Goal: Information Seeking & Learning: Learn about a topic

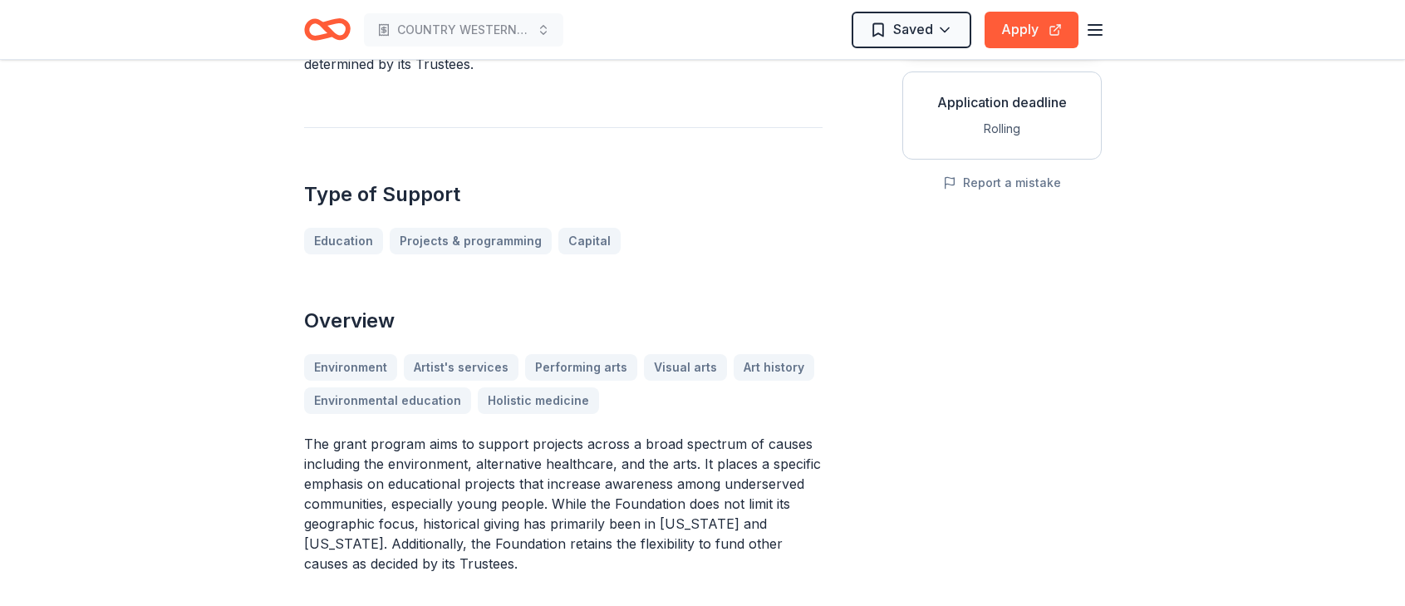
scroll to position [320, 0]
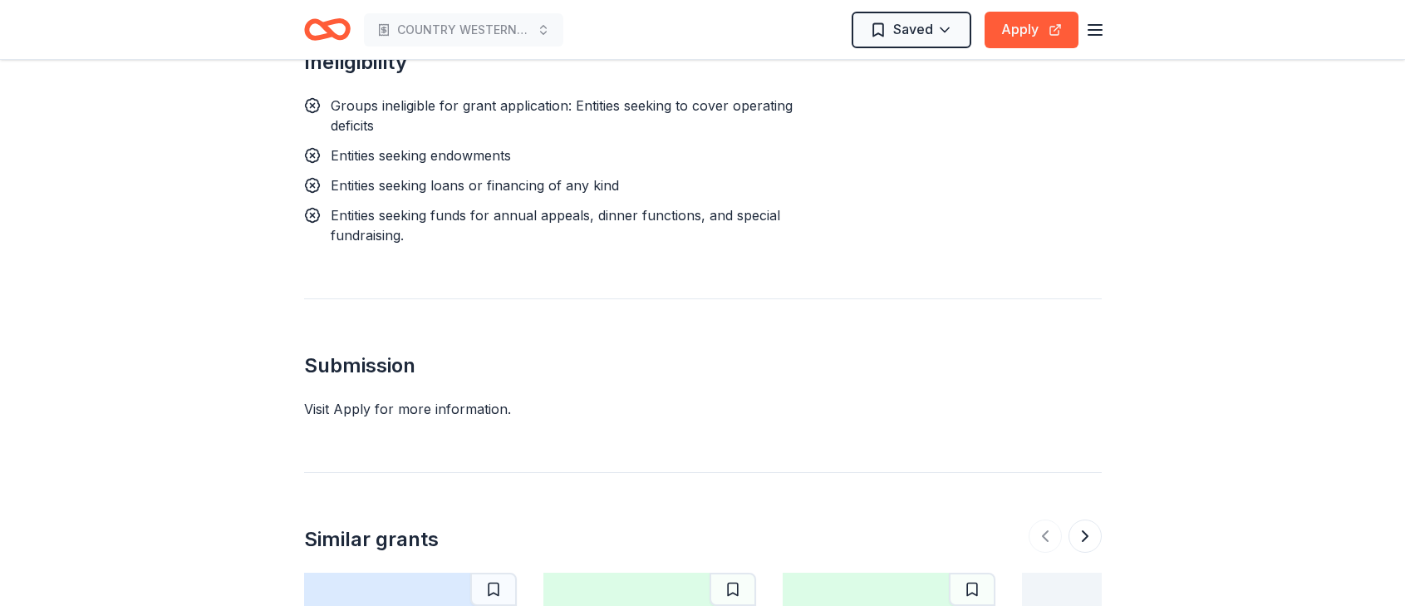
scroll to position [1512, 0]
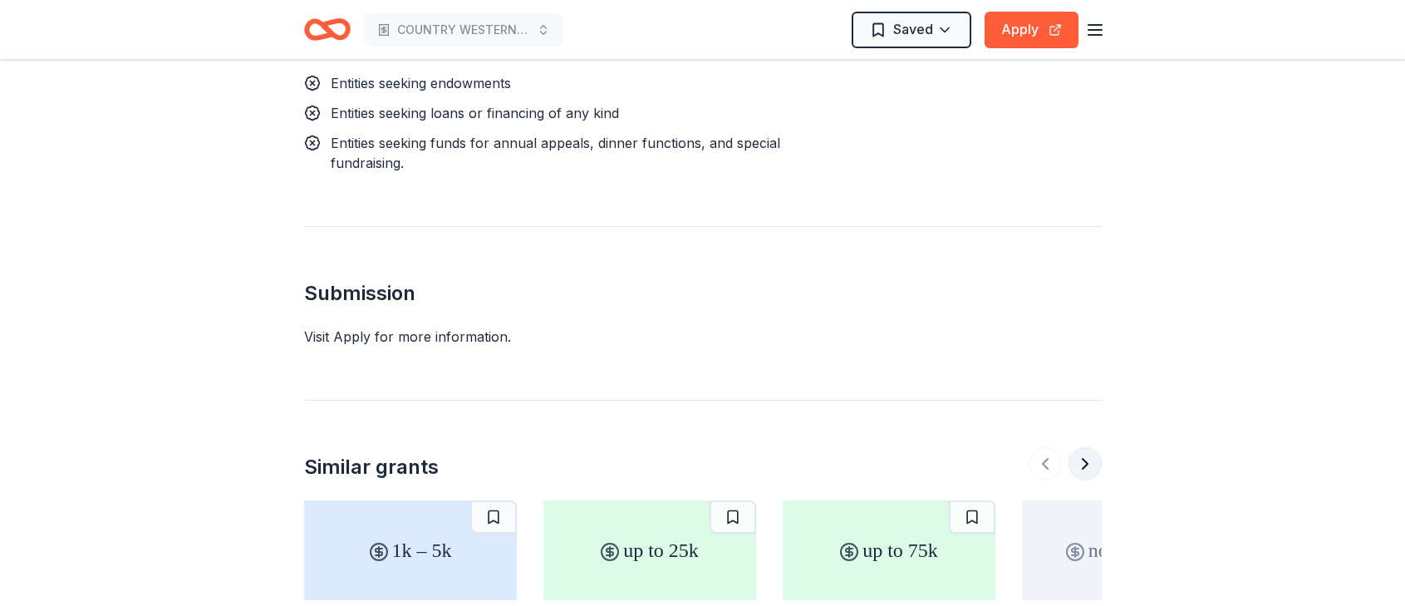
click at [1080, 447] on button at bounding box center [1084, 463] width 33 height 33
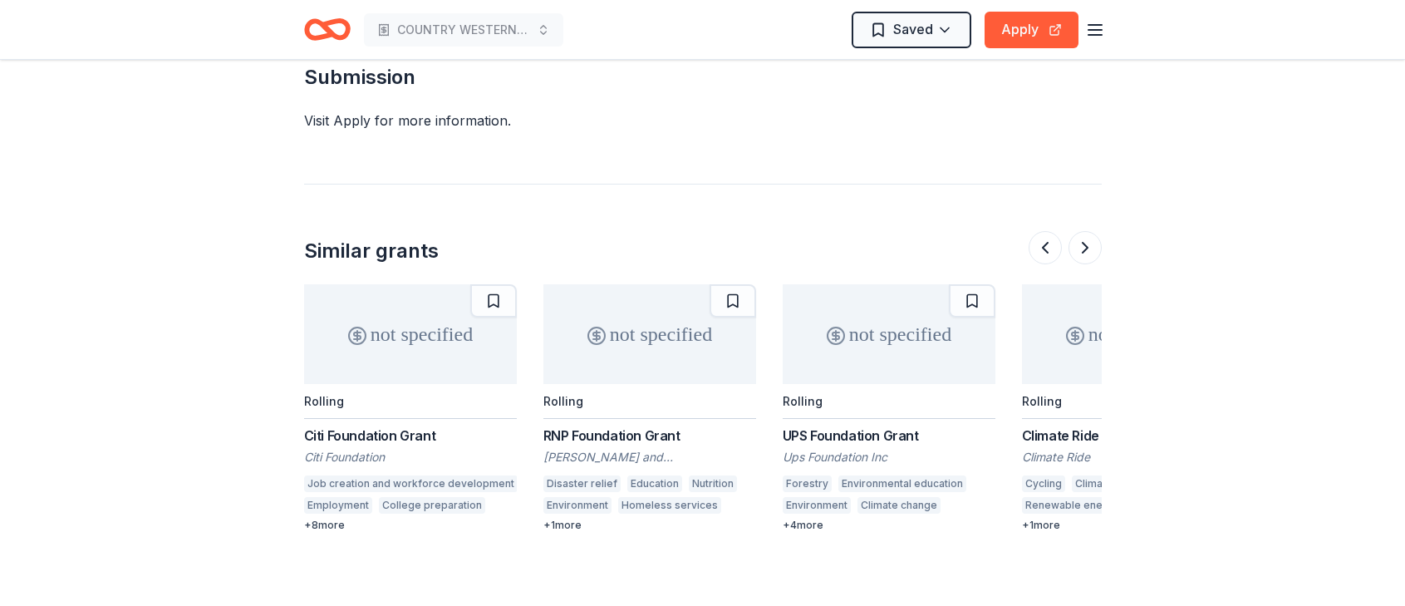
scroll to position [1834, 0]
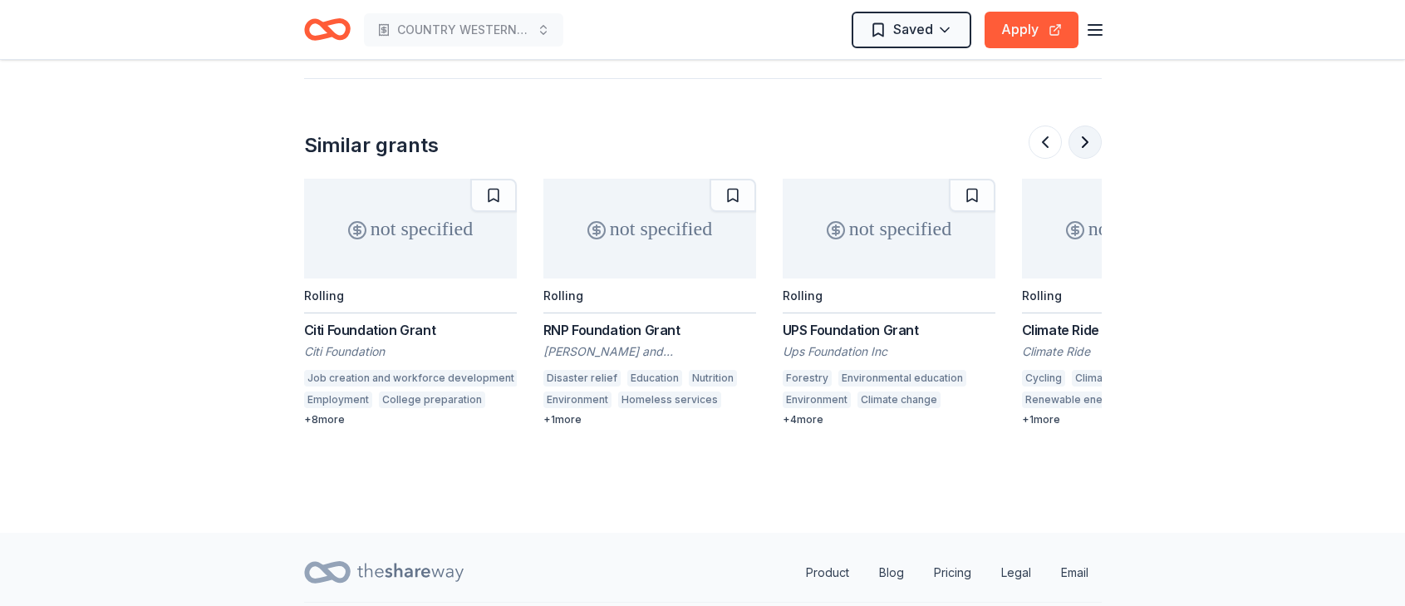
click at [1083, 125] on button at bounding box center [1084, 141] width 33 height 33
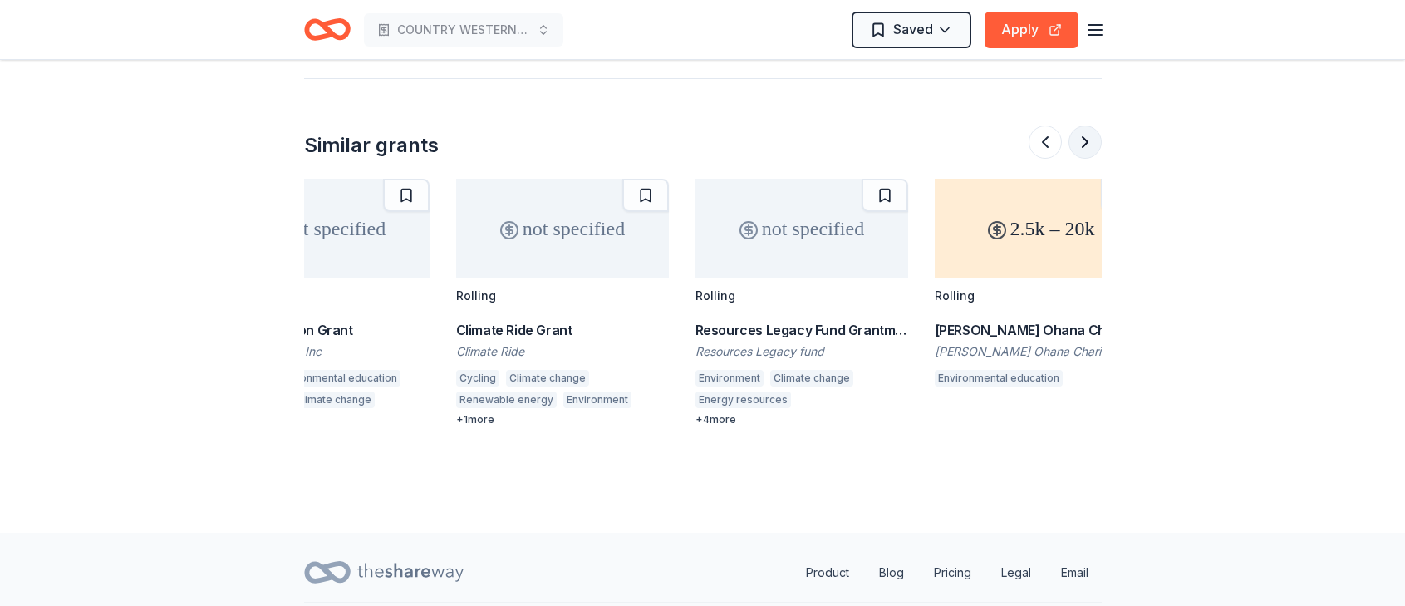
scroll to position [0, 1436]
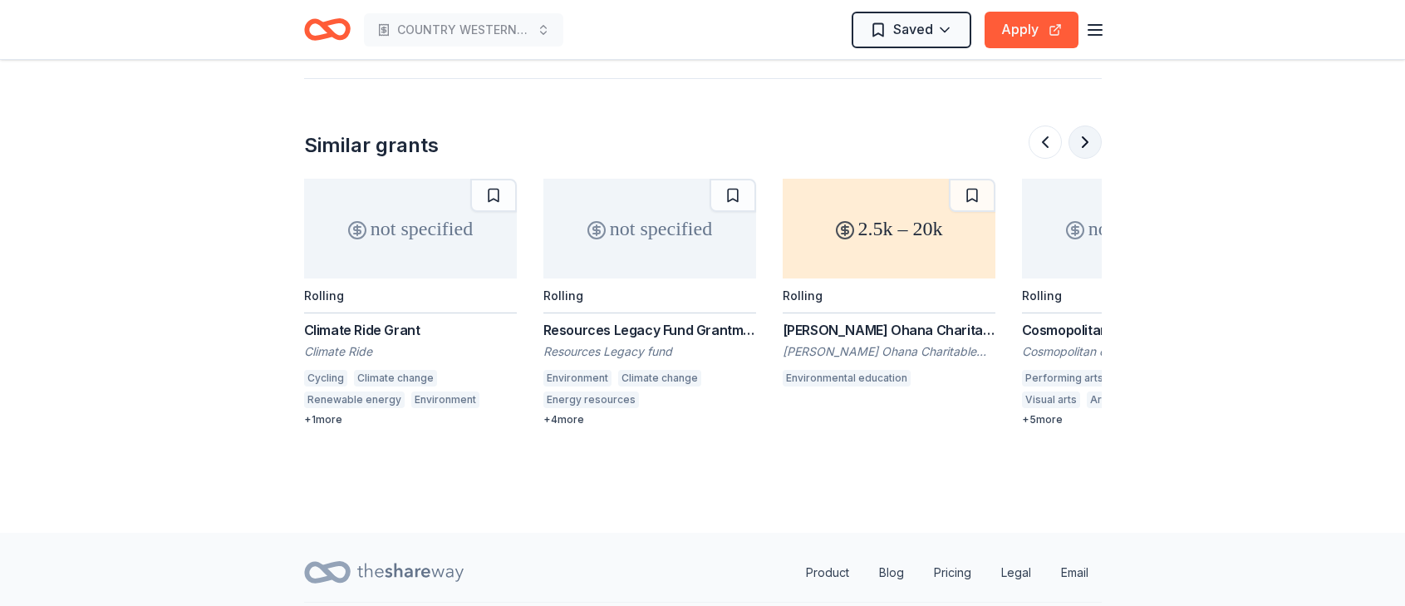
click at [1083, 125] on button at bounding box center [1084, 141] width 33 height 33
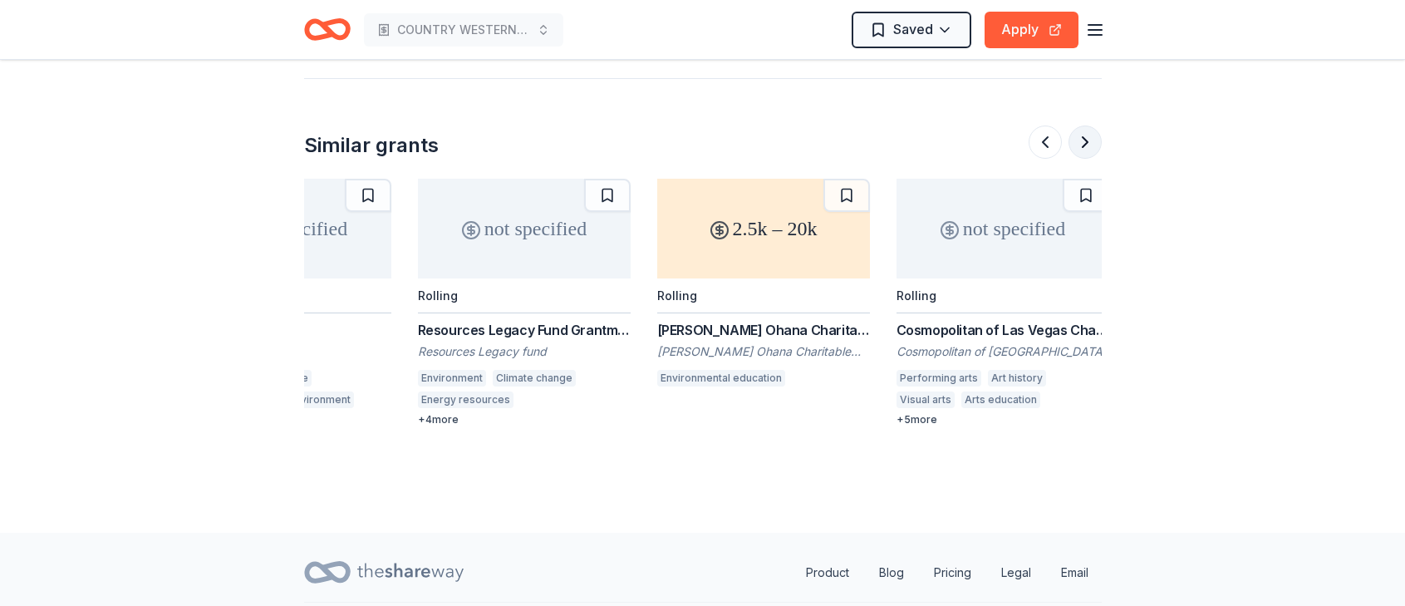
scroll to position [0, 1569]
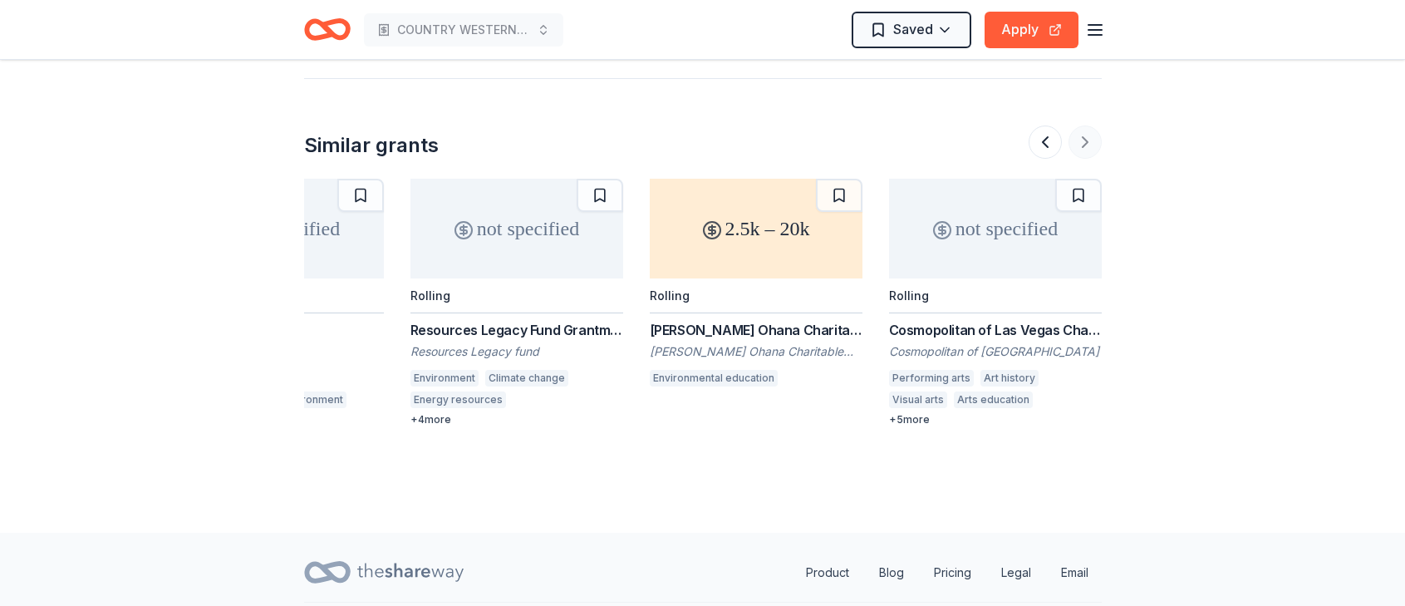
click at [1083, 125] on div at bounding box center [1065, 141] width 73 height 33
